Goal: Obtain resource: Download file/media

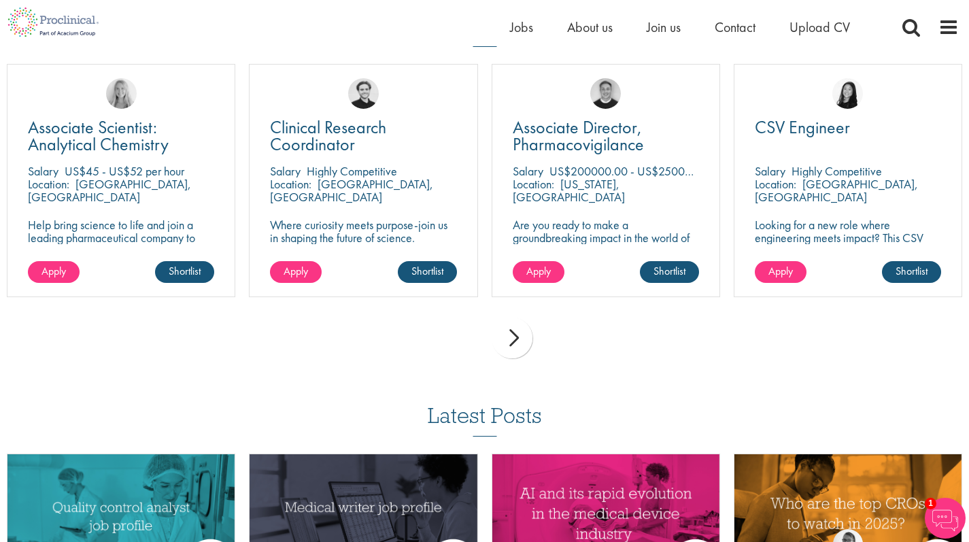
scroll to position [969, 0]
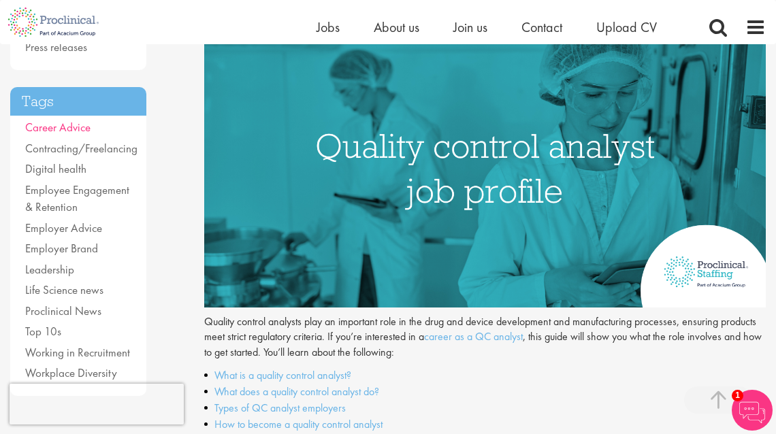
scroll to position [278, 0]
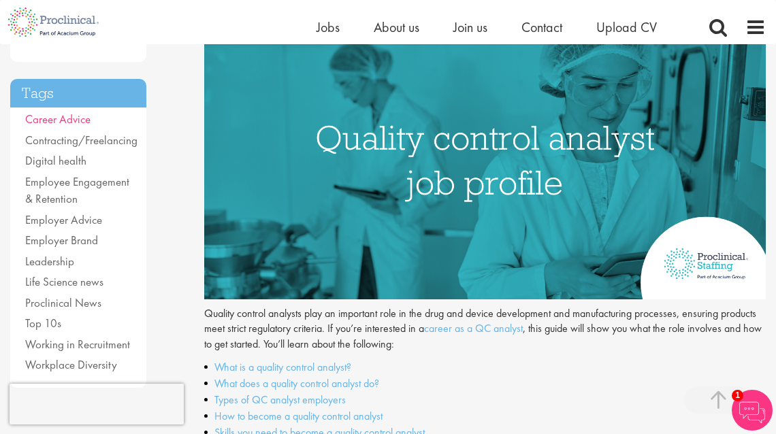
click at [70, 113] on link "Career Advice" at bounding box center [57, 119] width 65 height 15
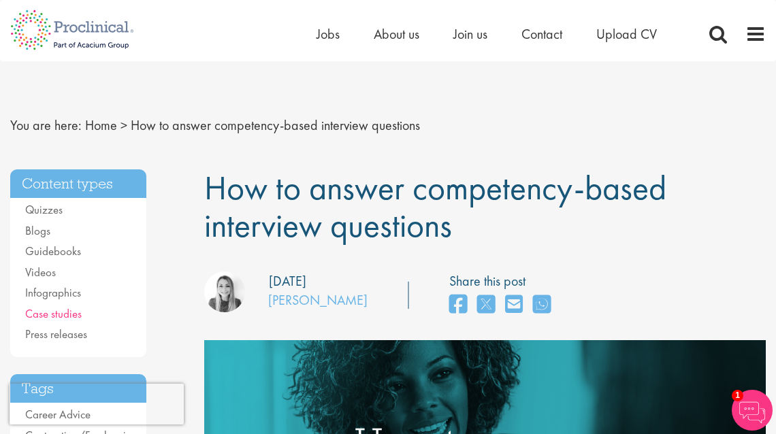
click at [61, 309] on link "Case studies" at bounding box center [53, 313] width 56 height 15
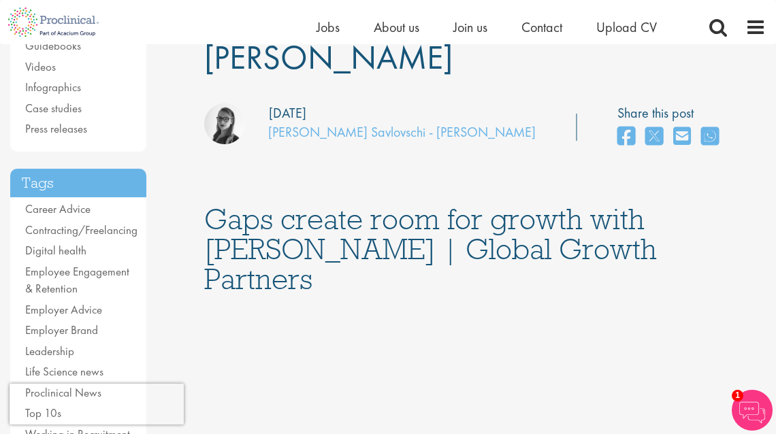
scroll to position [188, 0]
click at [86, 206] on link "Career Advice" at bounding box center [57, 208] width 65 height 15
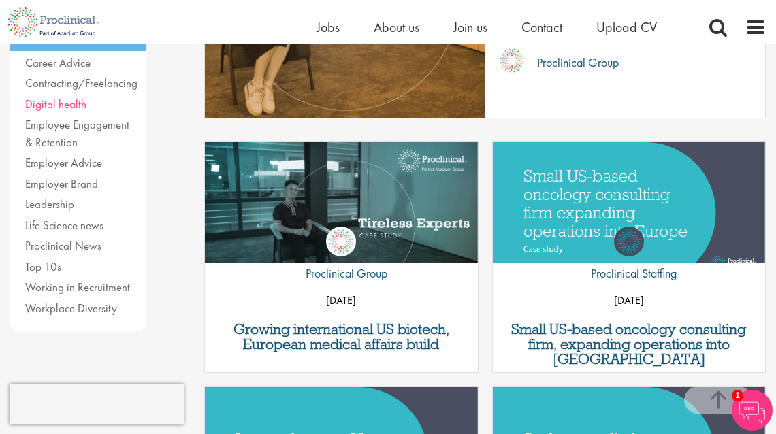
scroll to position [297, 0]
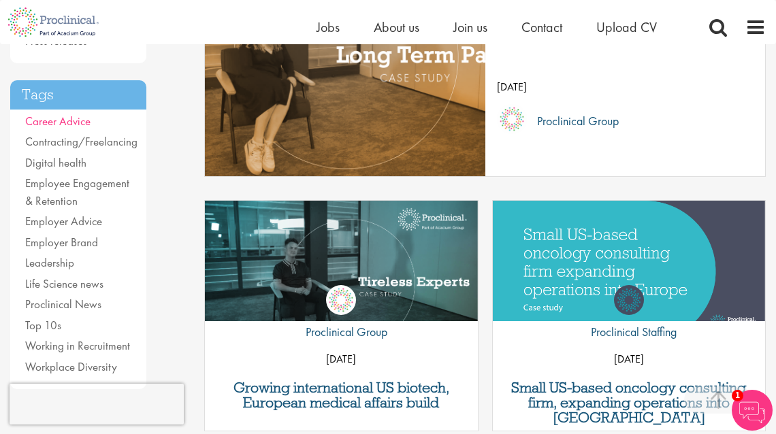
click at [65, 114] on link "Career Advice" at bounding box center [57, 121] width 65 height 15
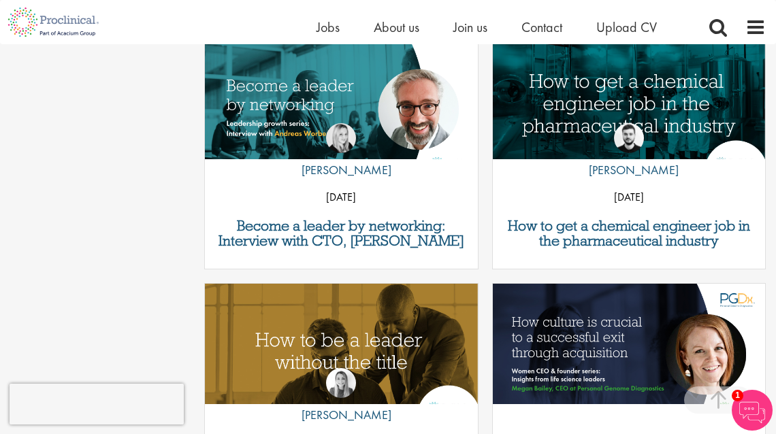
scroll to position [952, 0]
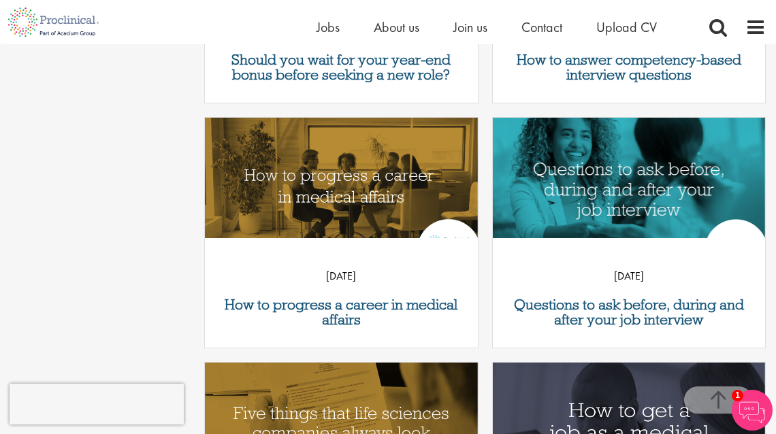
scroll to position [1162, 0]
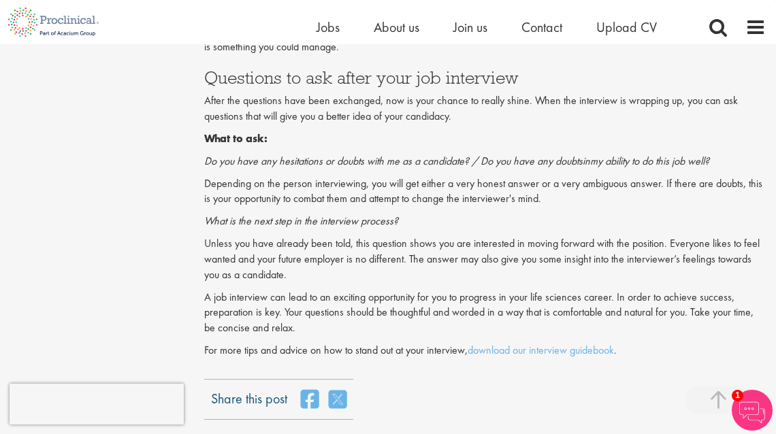
scroll to position [2287, 0]
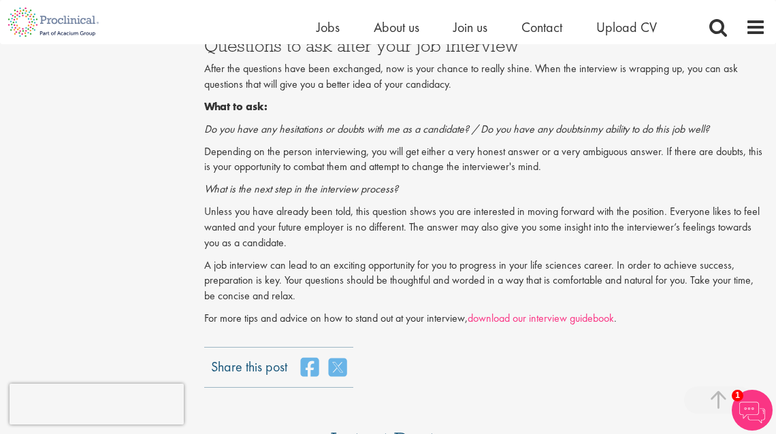
click at [516, 311] on link "download our interview guidebook" at bounding box center [540, 318] width 146 height 14
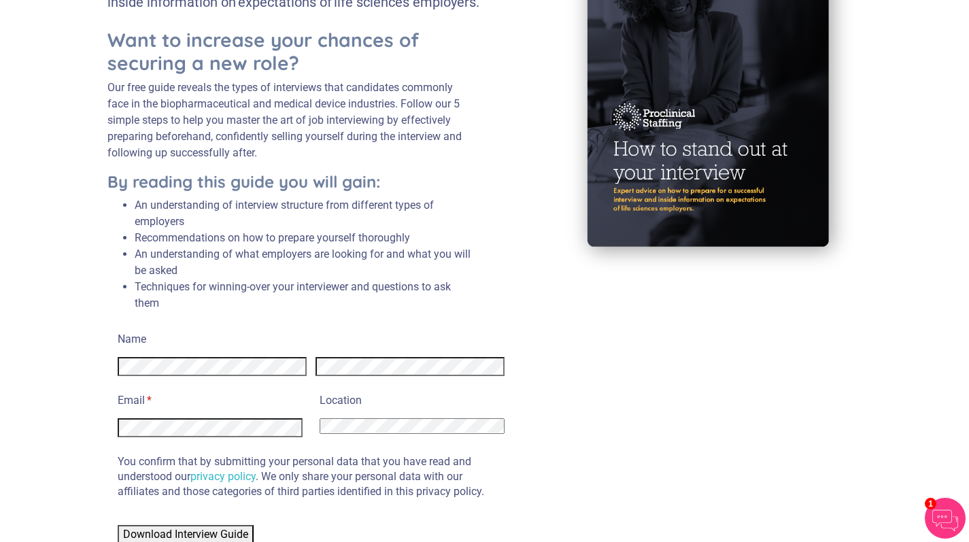
scroll to position [205, 0]
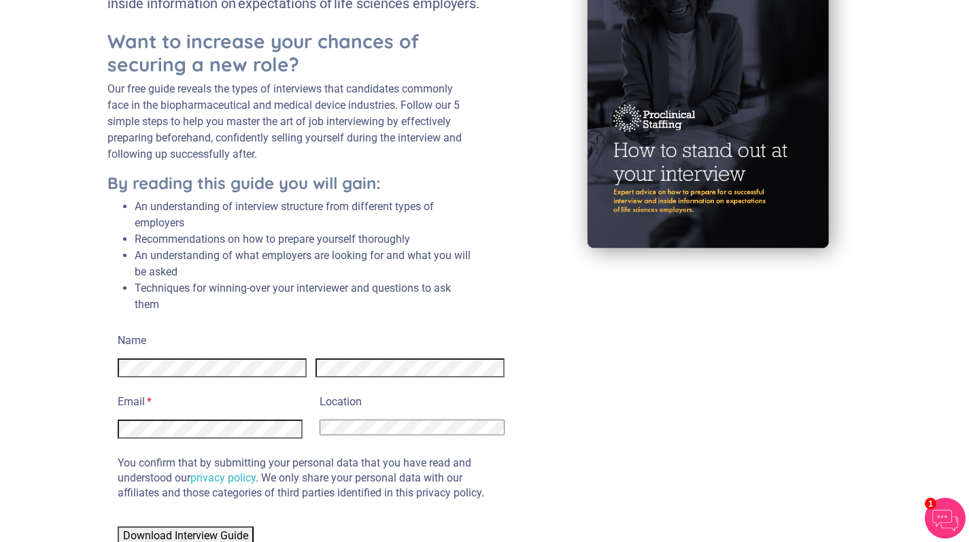
click at [185, 533] on button "Download Interview Guide" at bounding box center [186, 536] width 136 height 19
select select "United States"
click at [566, 461] on div "Name Email * (required) Location Afghanistan Albania Algeria American Samoa And…" at bounding box center [484, 437] width 755 height 217
click at [223, 533] on span "Download Interview Guide" at bounding box center [185, 535] width 125 height 13
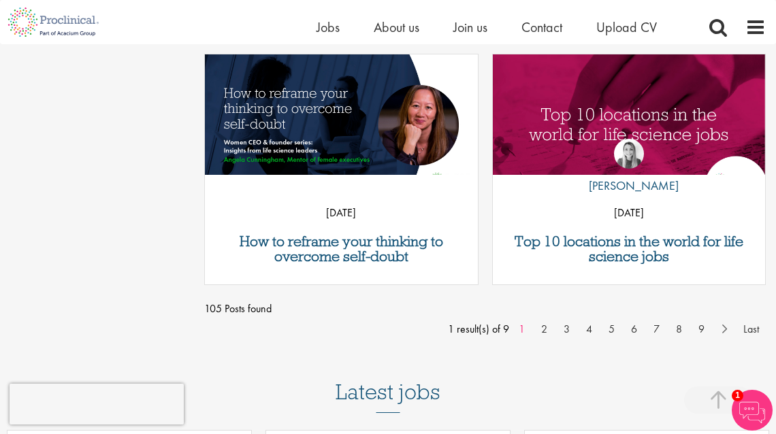
scroll to position [1668, 0]
click at [544, 324] on link "2" at bounding box center [544, 329] width 20 height 16
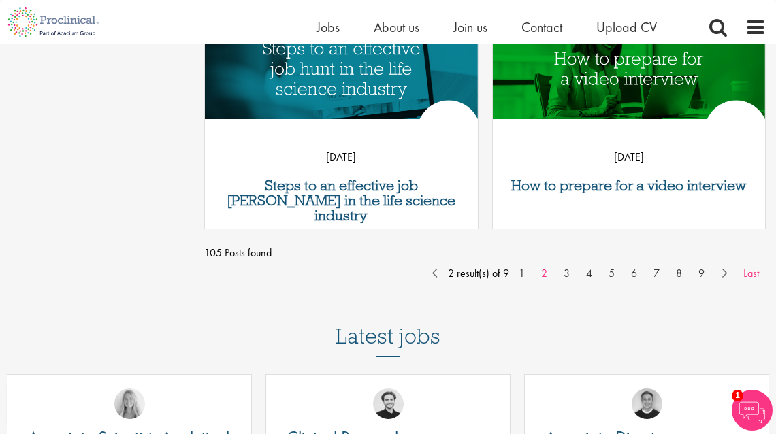
click at [756, 276] on link "Last" at bounding box center [750, 273] width 29 height 16
